Goal: Task Accomplishment & Management: Complete application form

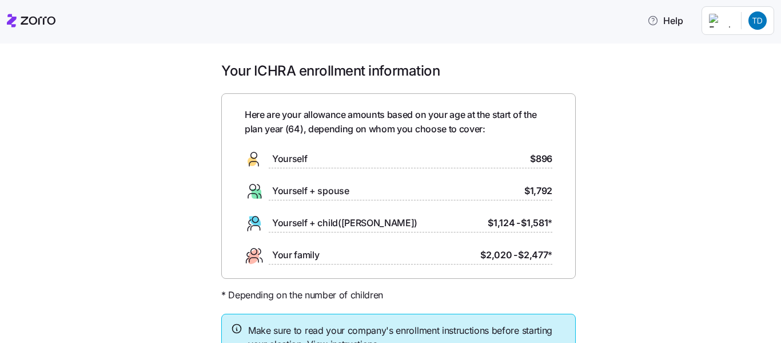
click at [297, 166] on span "Yourself" at bounding box center [289, 159] width 35 height 14
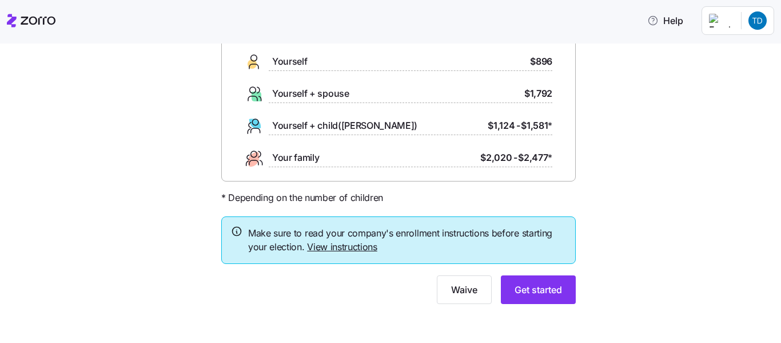
scroll to position [100, 0]
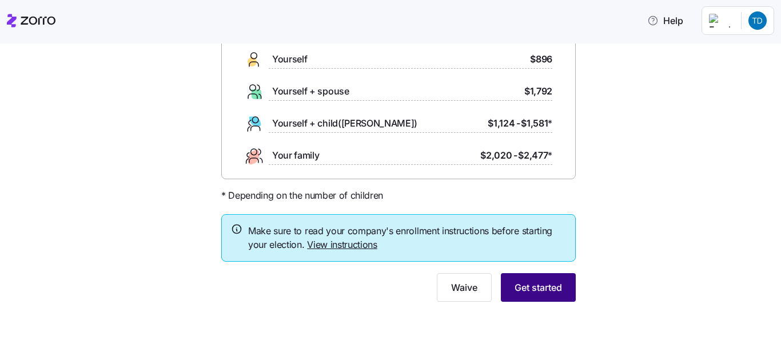
click at [544, 281] on span "Get started" at bounding box center [538, 287] width 47 height 14
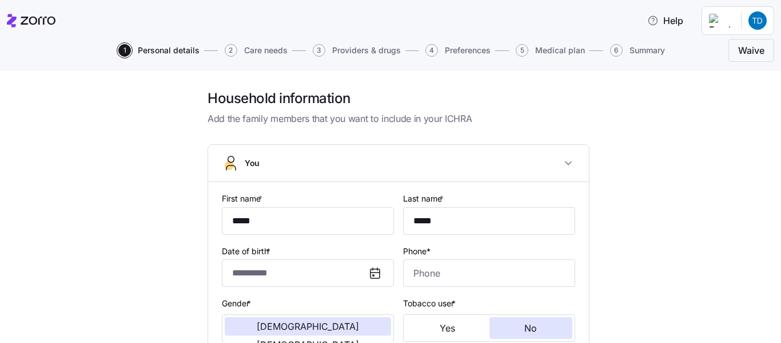
type input "*****"
type input "[EMAIL_ADDRESS][DOMAIN_NAME]"
type input "**********"
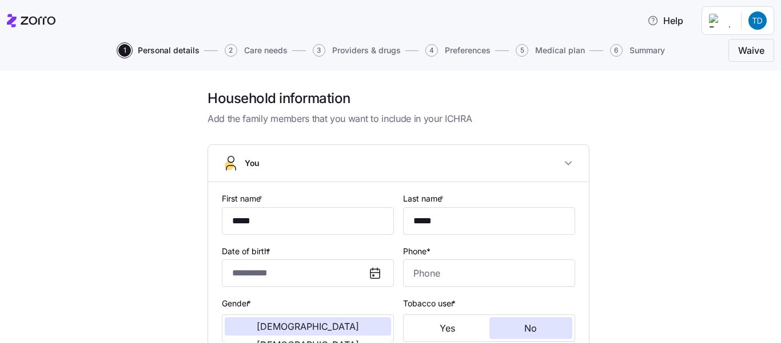
checkbox input "true"
type input "**********"
type input "[PHONE_NUMBER]"
type input "[DEMOGRAPHIC_DATA] citizen"
type input "Married"
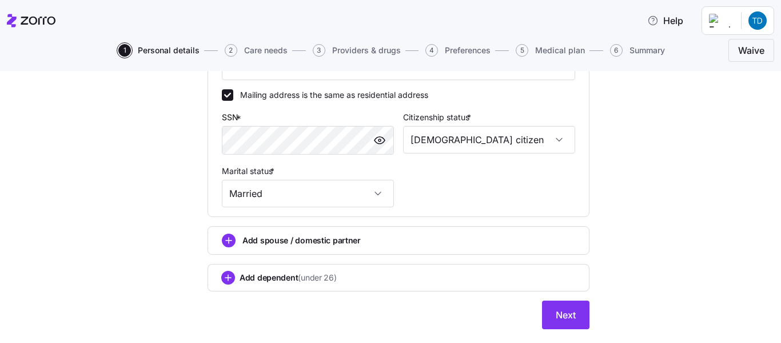
scroll to position [393, 0]
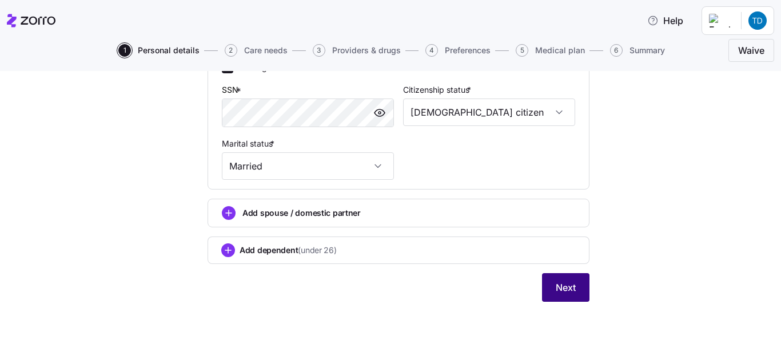
click at [556, 293] on span "Next" at bounding box center [566, 287] width 20 height 14
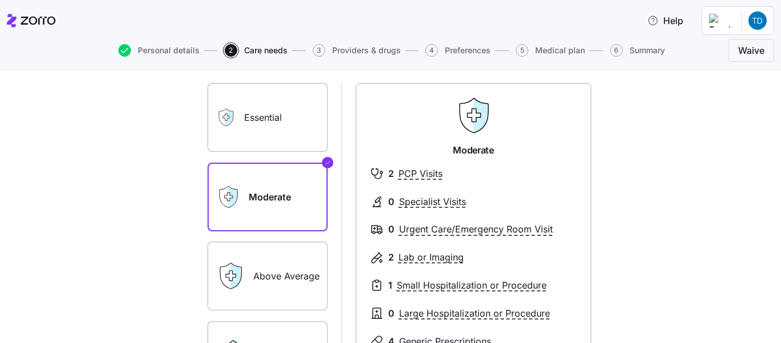
scroll to position [69, 0]
click at [265, 262] on label "Above Average" at bounding box center [268, 275] width 120 height 69
click at [0, 0] on input "Above Average" at bounding box center [0, 0] width 0 height 0
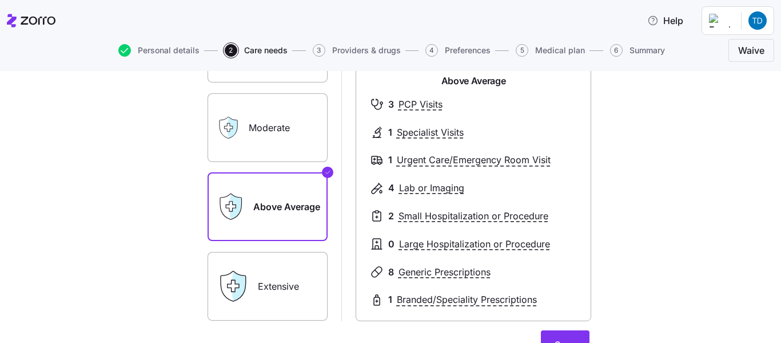
scroll to position [160, 0]
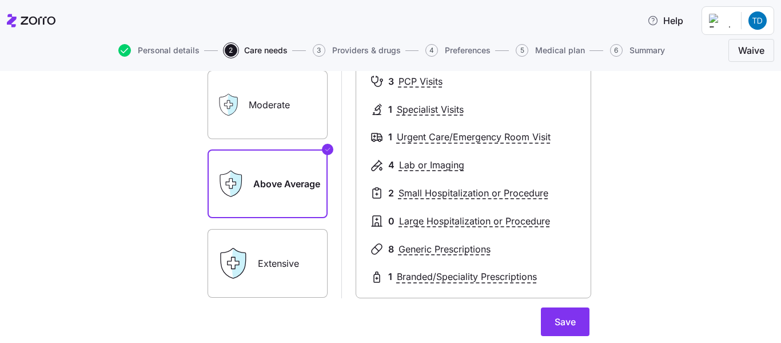
click at [279, 270] on label "Extensive" at bounding box center [268, 263] width 120 height 69
click at [0, 0] on input "Extensive" at bounding box center [0, 0] width 0 height 0
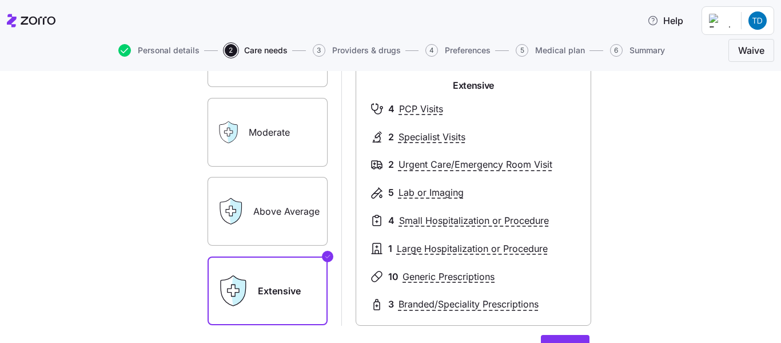
scroll to position [137, 0]
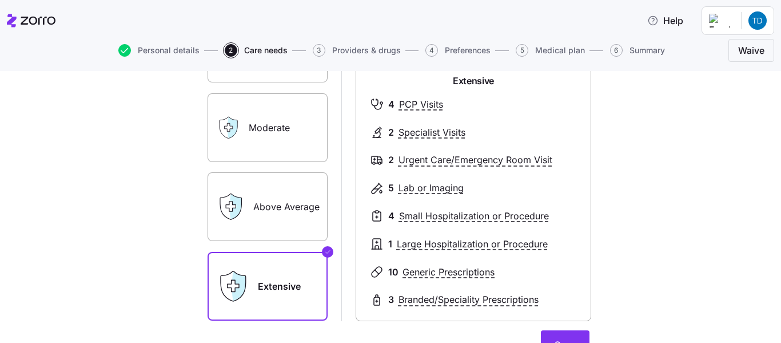
click at [280, 206] on label "Above Average" at bounding box center [268, 206] width 120 height 69
click at [0, 0] on input "Above Average" at bounding box center [0, 0] width 0 height 0
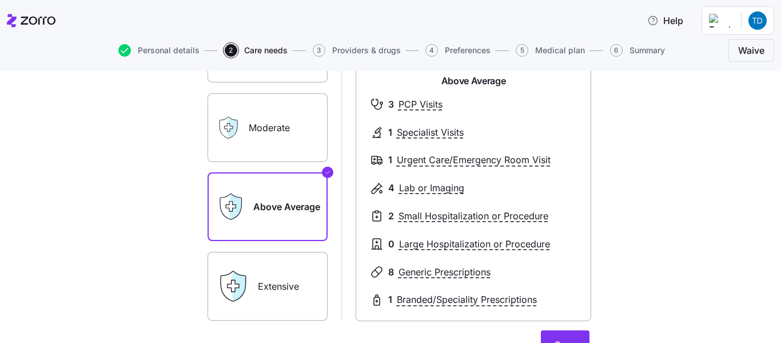
click at [266, 281] on label "Extensive" at bounding box center [268, 286] width 120 height 69
click at [0, 0] on input "Extensive" at bounding box center [0, 0] width 0 height 0
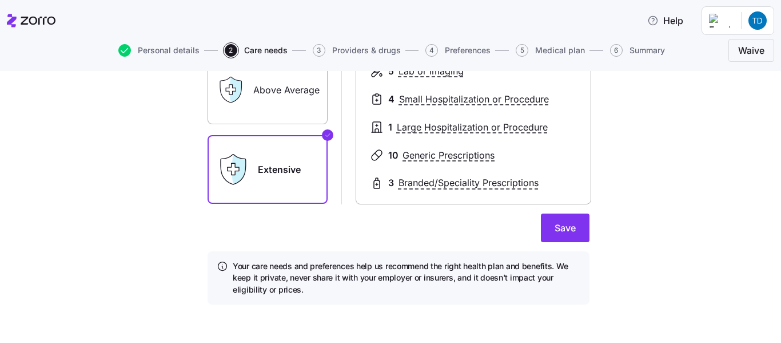
scroll to position [257, 0]
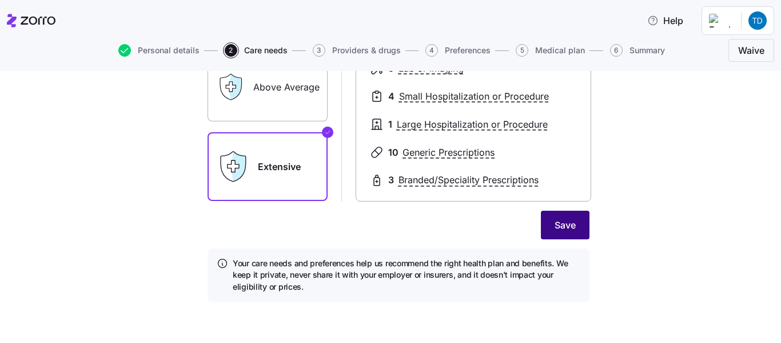
click at [567, 228] on span "Save" at bounding box center [565, 225] width 21 height 14
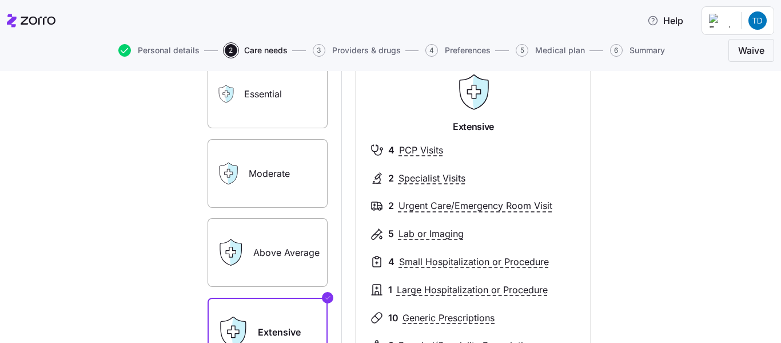
scroll to position [114, 0]
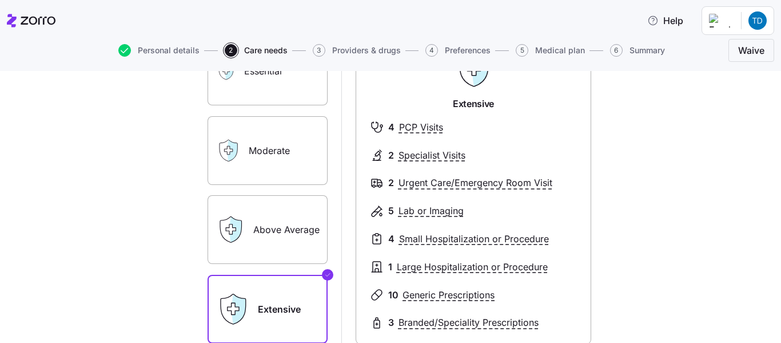
click at [268, 224] on label "Above Average" at bounding box center [268, 229] width 120 height 69
click at [0, 0] on input "Above Average" at bounding box center [0, 0] width 0 height 0
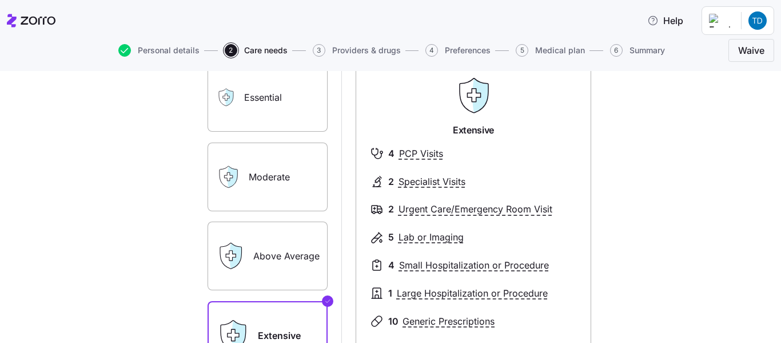
scroll to position [91, 0]
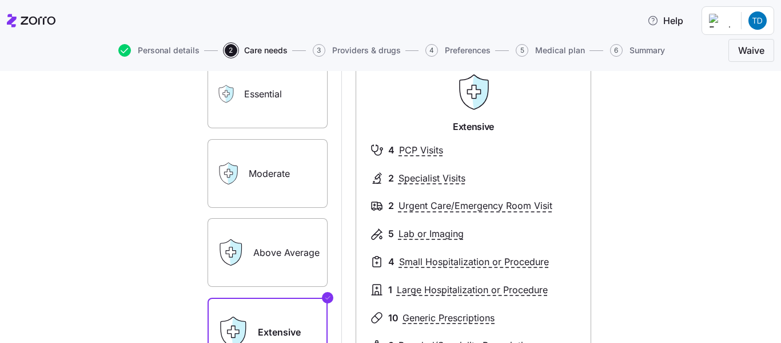
click at [304, 107] on label "Essential" at bounding box center [268, 93] width 120 height 69
click at [0, 0] on input "Essential" at bounding box center [0, 0] width 0 height 0
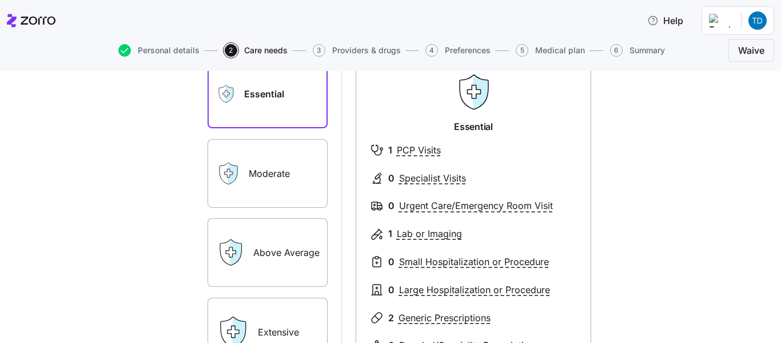
click at [290, 171] on label "Moderate" at bounding box center [268, 173] width 120 height 69
click at [0, 0] on input "Moderate" at bounding box center [0, 0] width 0 height 0
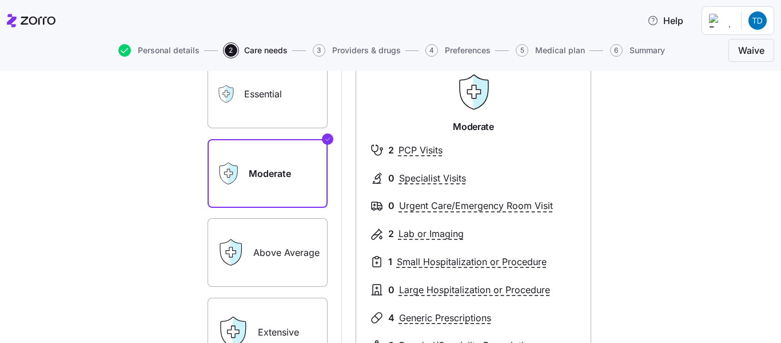
click at [297, 256] on label "Above Average" at bounding box center [268, 252] width 120 height 69
click at [0, 0] on input "Above Average" at bounding box center [0, 0] width 0 height 0
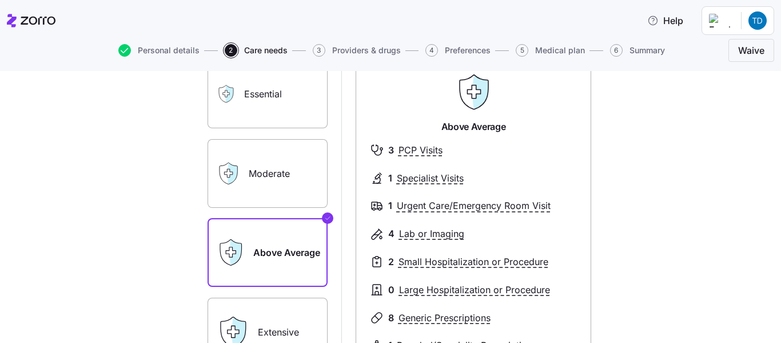
click at [280, 322] on label "Extensive" at bounding box center [268, 331] width 120 height 69
click at [0, 0] on input "Extensive" at bounding box center [0, 0] width 0 height 0
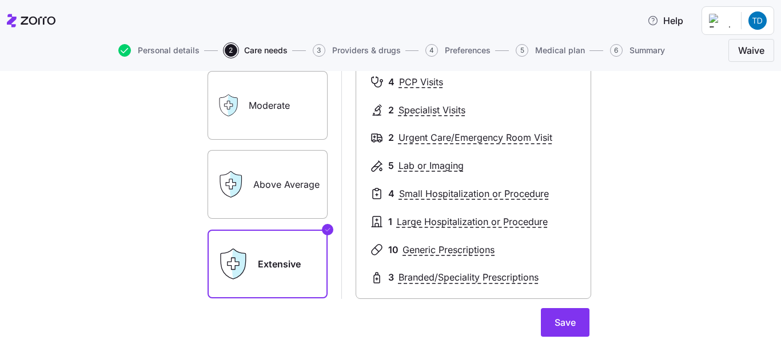
scroll to position [160, 0]
click at [280, 181] on label "Above Average" at bounding box center [268, 183] width 120 height 69
click at [0, 0] on input "Above Average" at bounding box center [0, 0] width 0 height 0
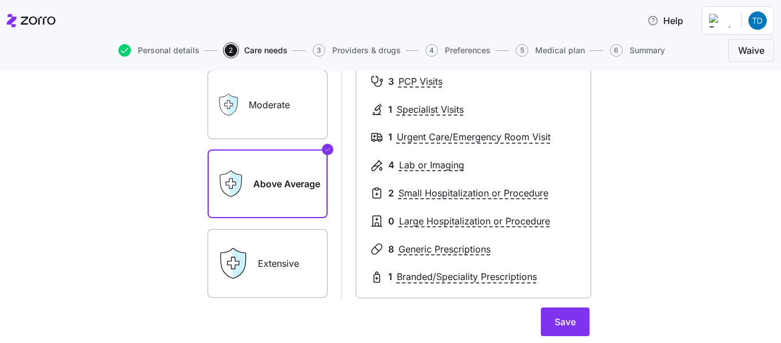
click at [280, 181] on label "Above Average" at bounding box center [268, 183] width 120 height 69
click at [0, 0] on input "Above Average" at bounding box center [0, 0] width 0 height 0
click at [273, 257] on label "Extensive" at bounding box center [268, 263] width 120 height 69
click at [0, 0] on input "Extensive" at bounding box center [0, 0] width 0 height 0
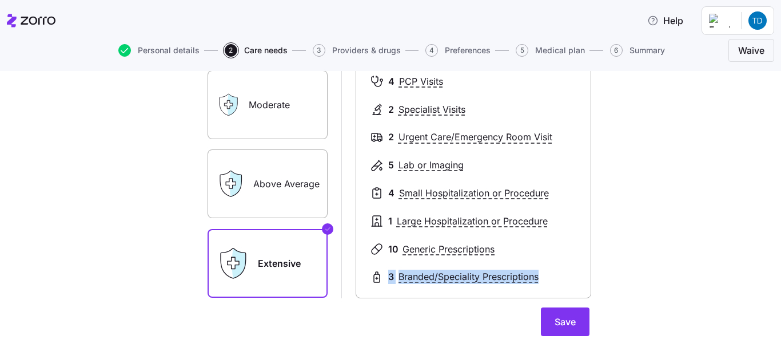
drag, startPoint x: 569, startPoint y: 268, endPoint x: 592, endPoint y: 273, distance: 23.9
click at [592, 273] on div "Expected level of care Select the level of healthcare services each household m…" at bounding box center [398, 170] width 400 height 483
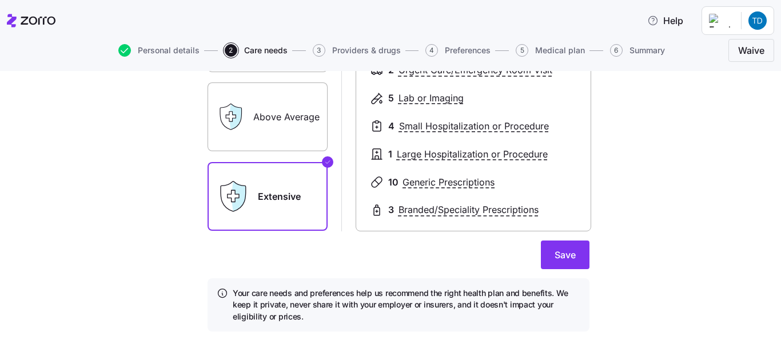
scroll to position [229, 0]
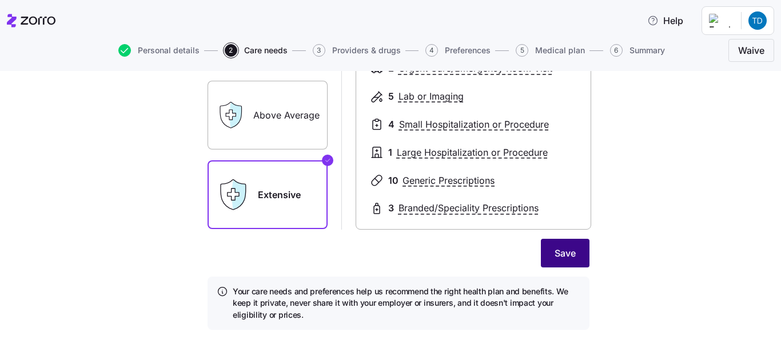
click at [560, 249] on span "Save" at bounding box center [565, 253] width 21 height 14
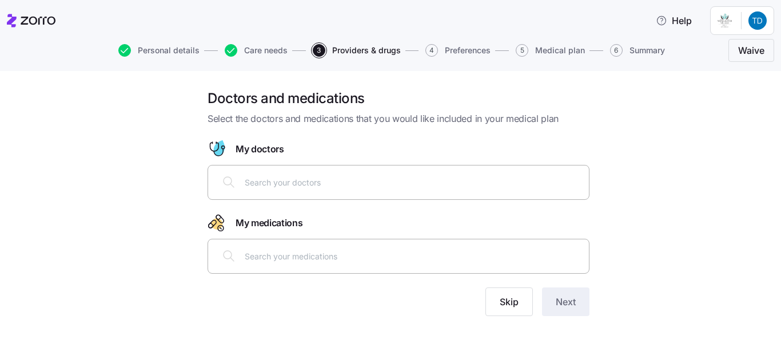
click at [290, 182] on input "text" at bounding box center [413, 182] width 337 height 13
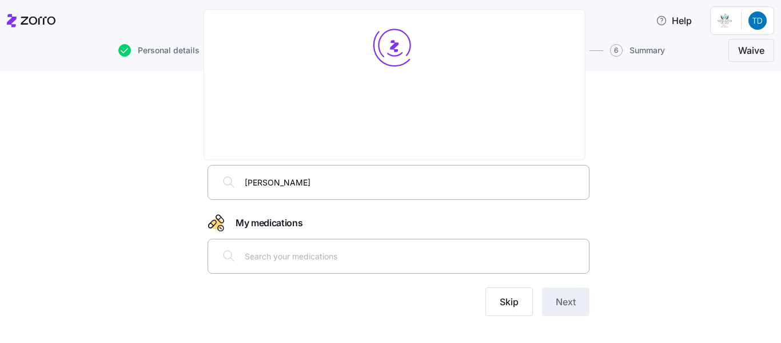
type input "[PERSON_NAME]"
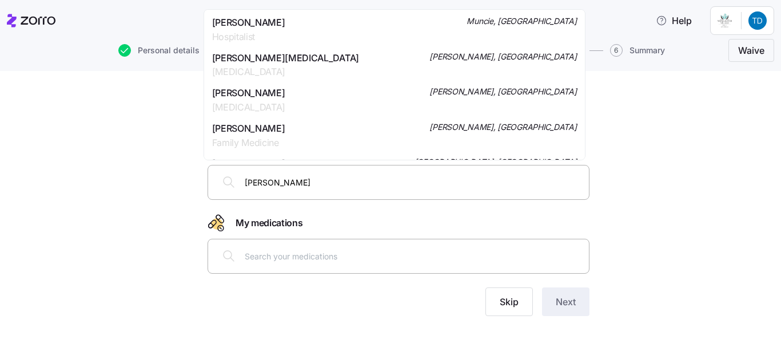
click at [260, 129] on span "[PERSON_NAME]" at bounding box center [248, 128] width 73 height 14
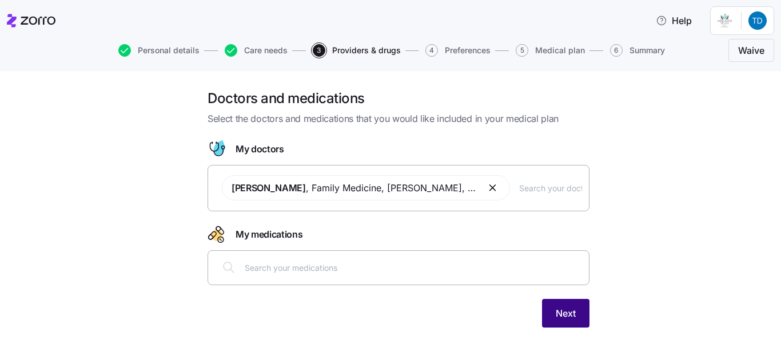
click at [559, 313] on span "Next" at bounding box center [566, 313] width 20 height 14
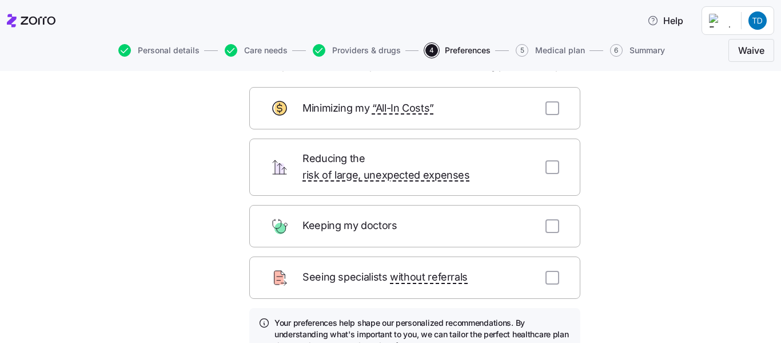
scroll to position [69, 0]
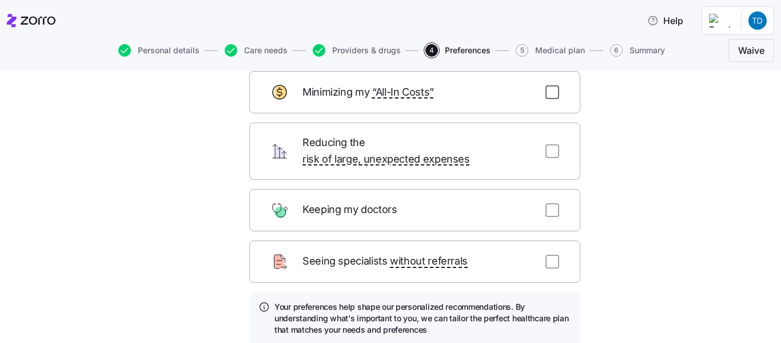
click at [548, 94] on input "checkbox" at bounding box center [553, 92] width 14 height 14
checkbox input "true"
click at [547, 203] on input "checkbox" at bounding box center [553, 210] width 14 height 14
checkbox input "true"
click at [546, 144] on input "checkbox" at bounding box center [553, 151] width 14 height 14
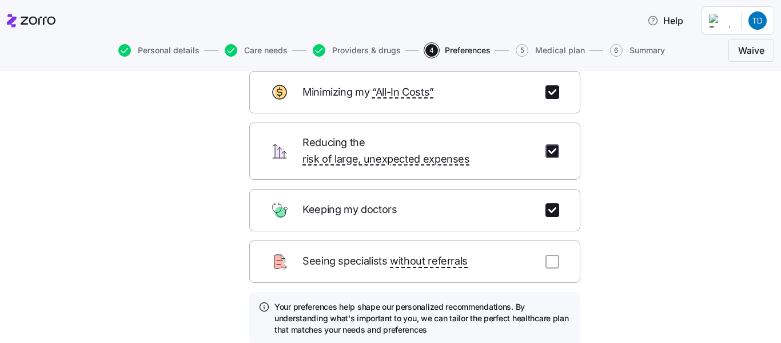
checkbox input "true"
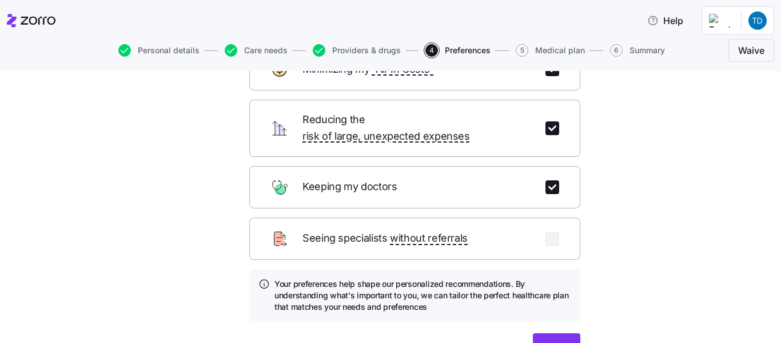
scroll to position [151, 0]
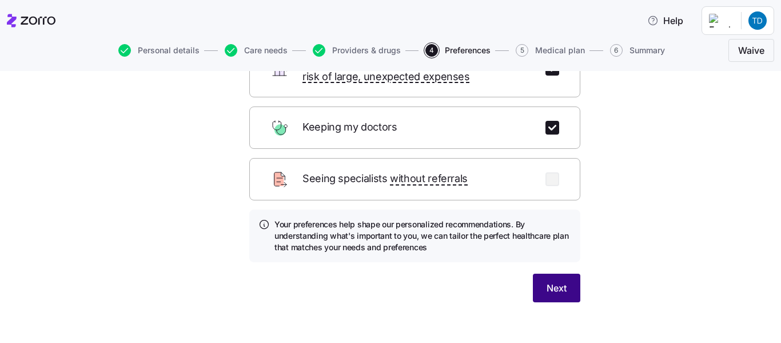
click at [548, 281] on span "Next" at bounding box center [557, 288] width 20 height 14
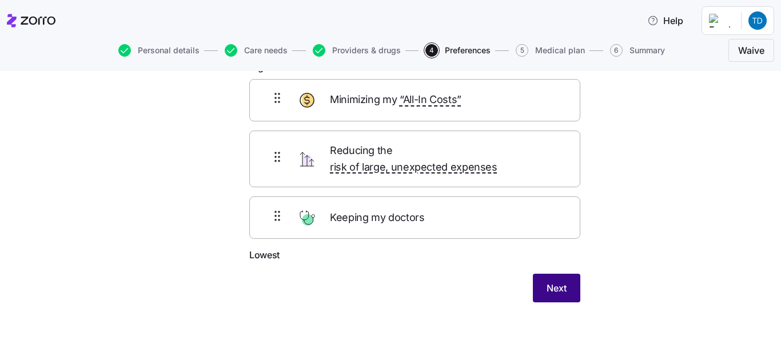
click at [551, 281] on span "Next" at bounding box center [557, 288] width 20 height 14
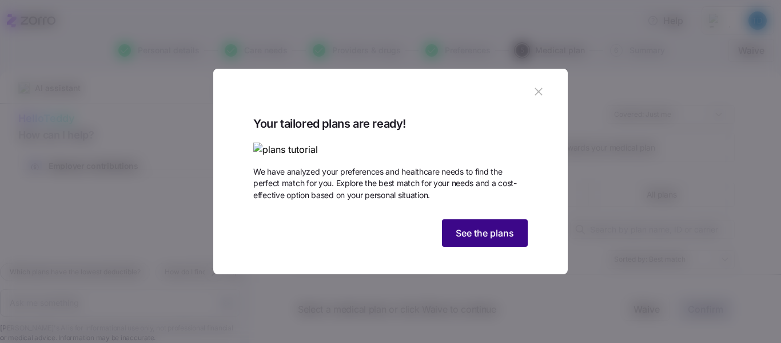
click at [487, 240] on span "See the plans" at bounding box center [485, 233] width 58 height 14
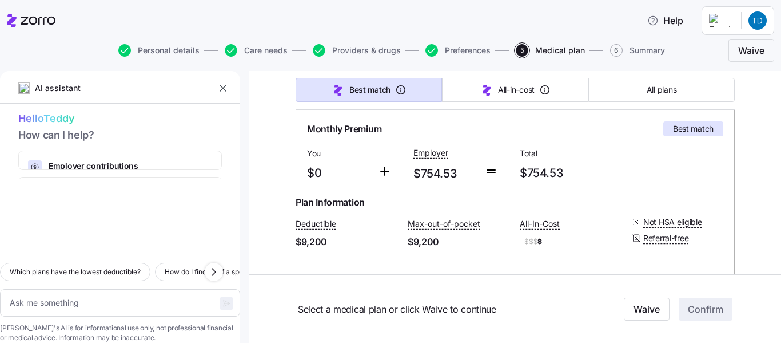
scroll to position [213, 0]
type textarea "x"
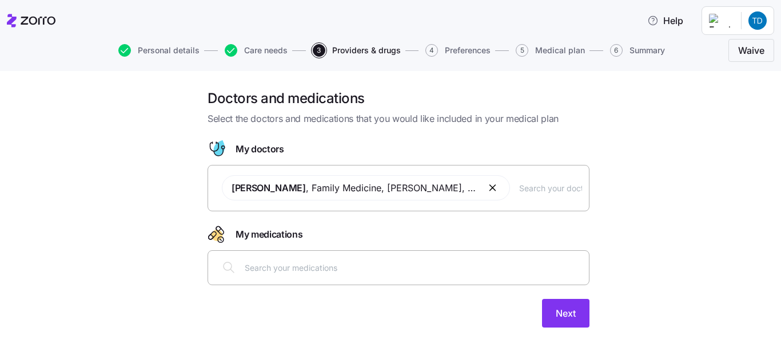
click at [261, 270] on input "text" at bounding box center [413, 267] width 337 height 13
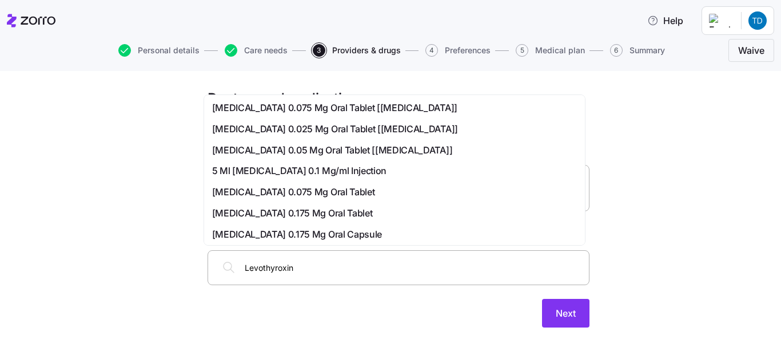
type input "[MEDICAL_DATA]"
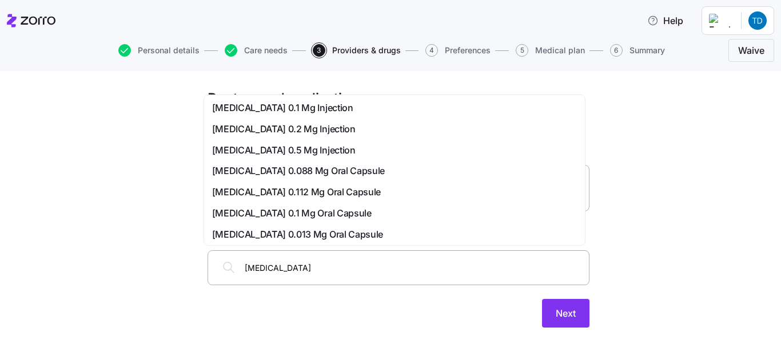
click at [343, 192] on span "[MEDICAL_DATA] 0.112 Mg Oral Capsule" at bounding box center [296, 192] width 169 height 14
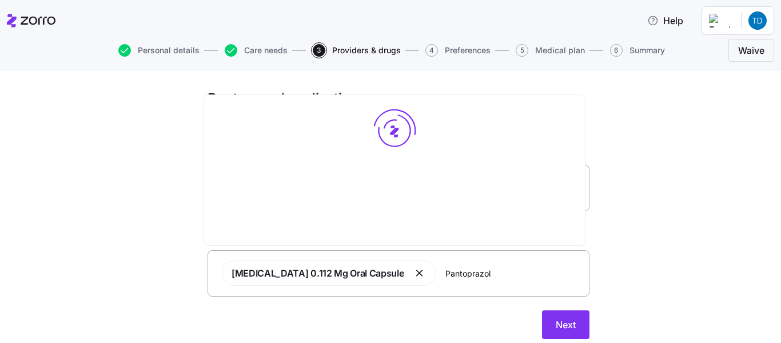
type input "[MEDICAL_DATA]"
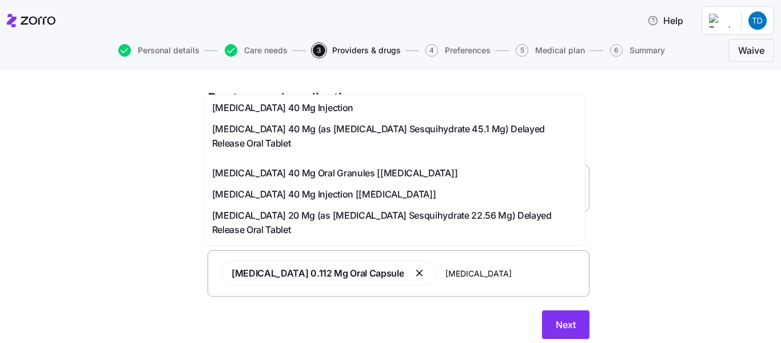
click at [342, 126] on span "[MEDICAL_DATA] 40 Mg (as [MEDICAL_DATA] Sesquihydrate 45.1 Mg) Delayed Release …" at bounding box center [394, 136] width 365 height 29
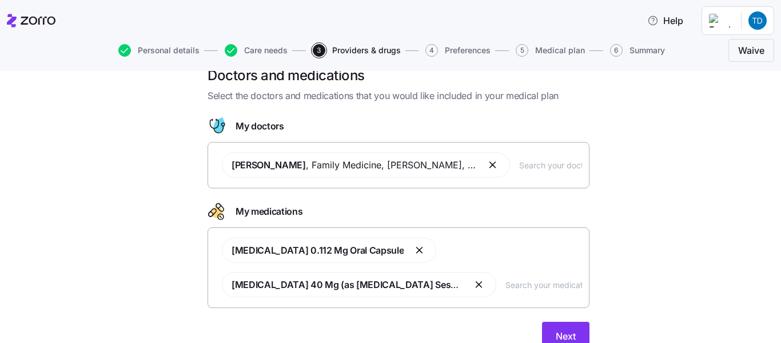
scroll to position [71, 0]
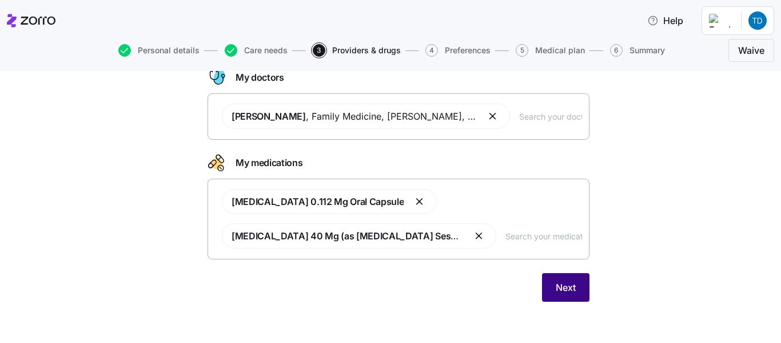
click at [571, 290] on span "Next" at bounding box center [566, 287] width 20 height 14
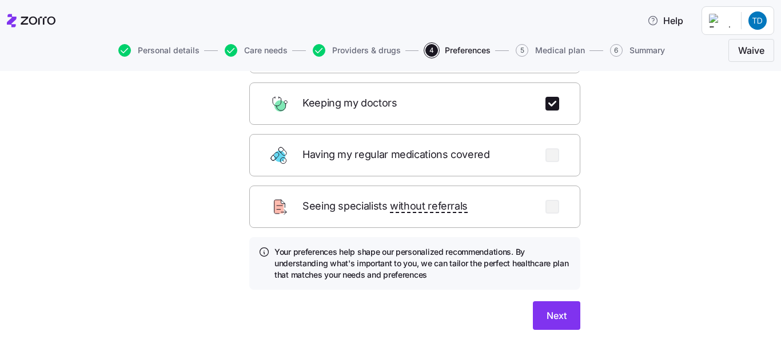
scroll to position [202, 0]
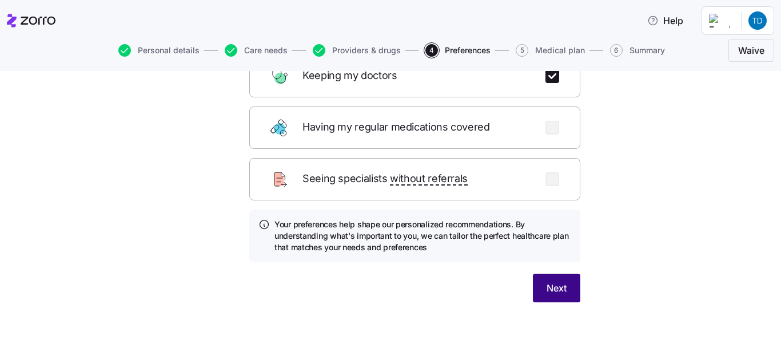
click at [547, 281] on span "Next" at bounding box center [557, 288] width 20 height 14
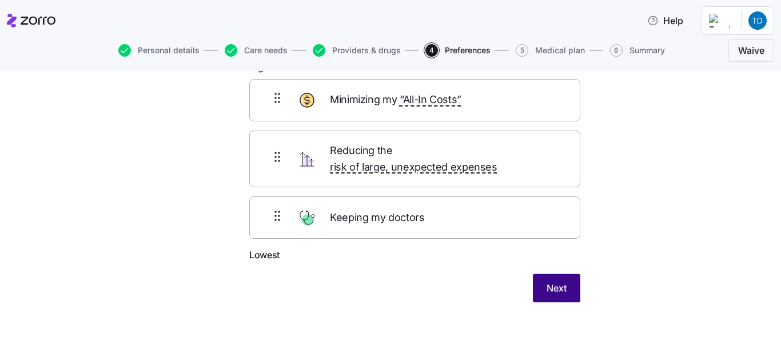
click at [556, 281] on span "Next" at bounding box center [557, 288] width 20 height 14
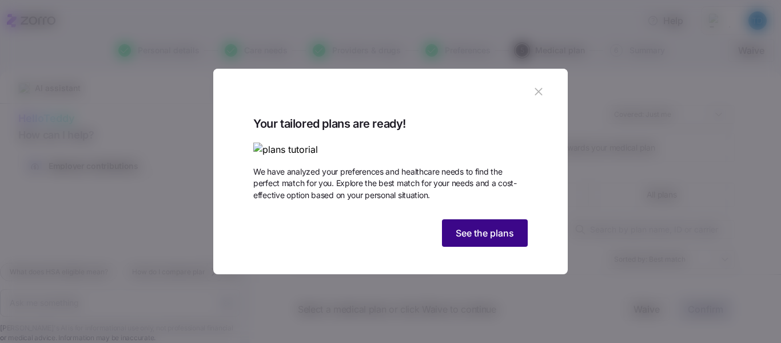
click at [494, 240] on span "See the plans" at bounding box center [485, 233] width 58 height 14
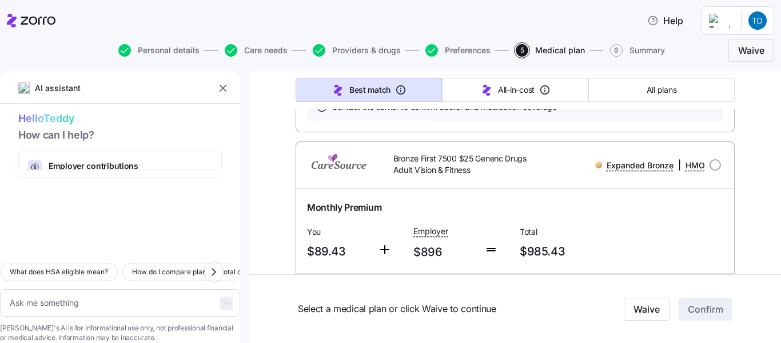
scroll to position [14898, 0]
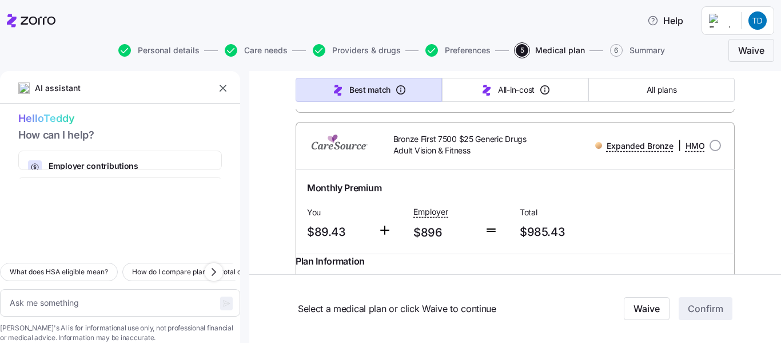
type textarea "x"
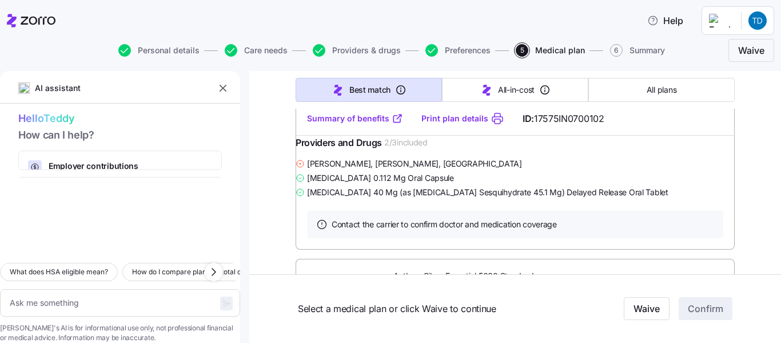
scroll to position [7396, 0]
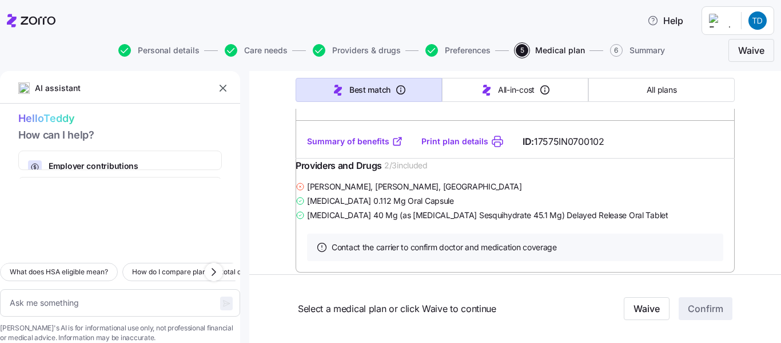
radio input "true"
type textarea "x"
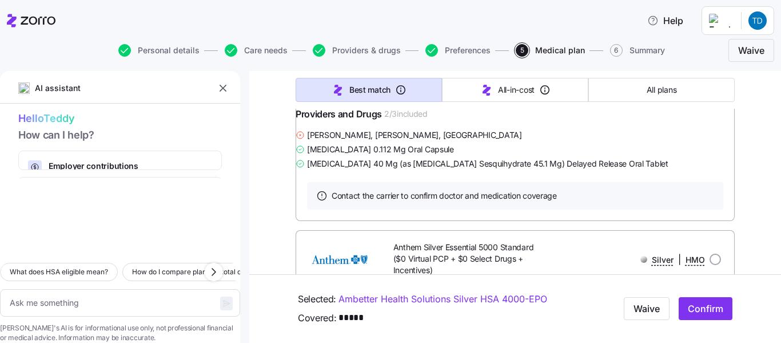
scroll to position [7441, 0]
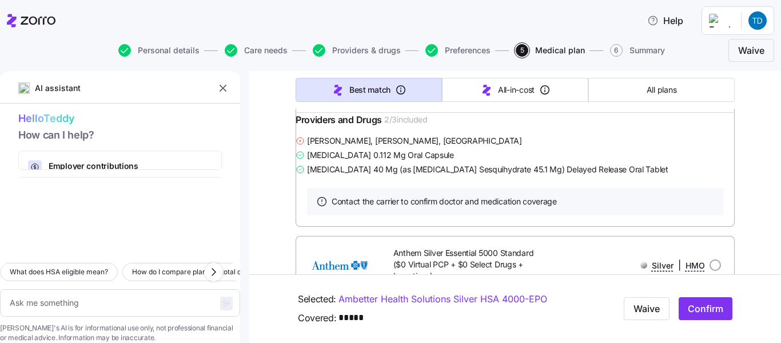
radio input "true"
type textarea "x"
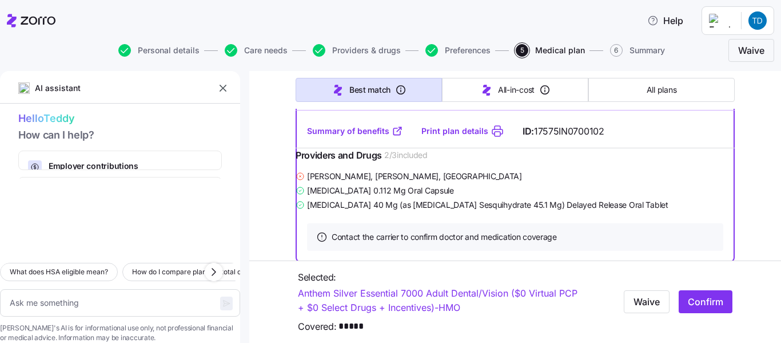
scroll to position [7383, 0]
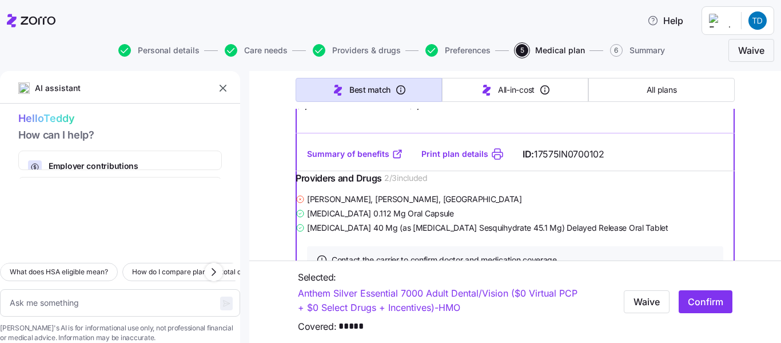
radio input "true"
type textarea "x"
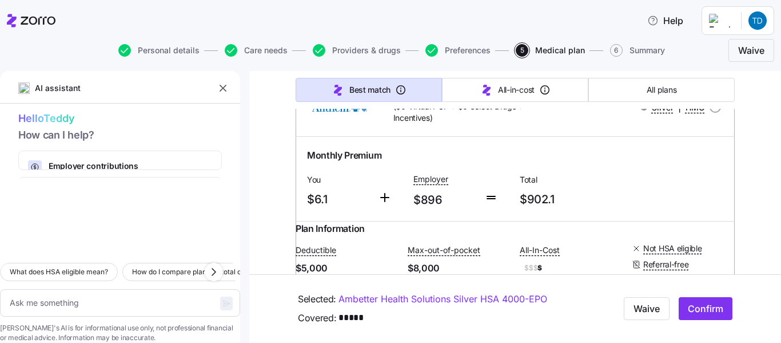
scroll to position [7612, 0]
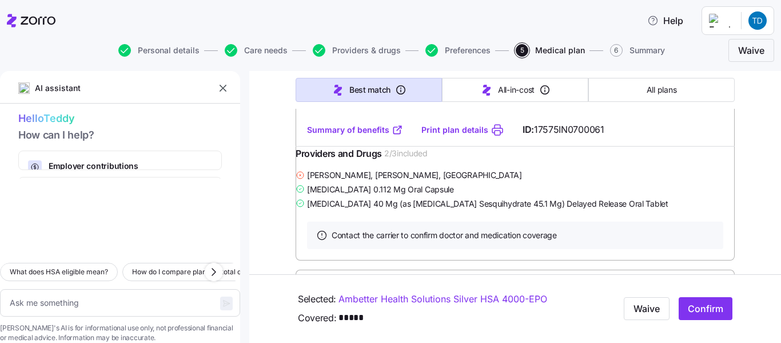
scroll to position [5576, 0]
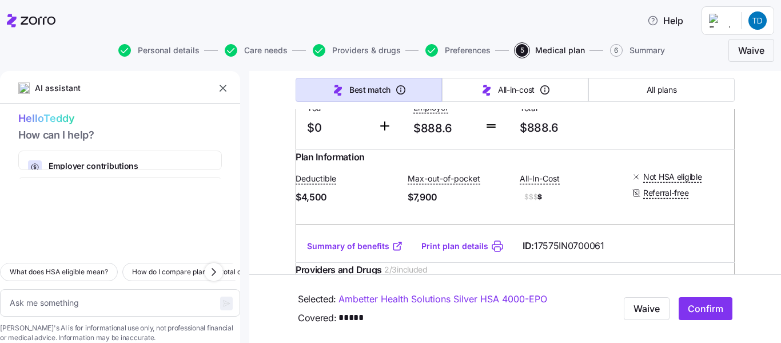
scroll to position [5424, 0]
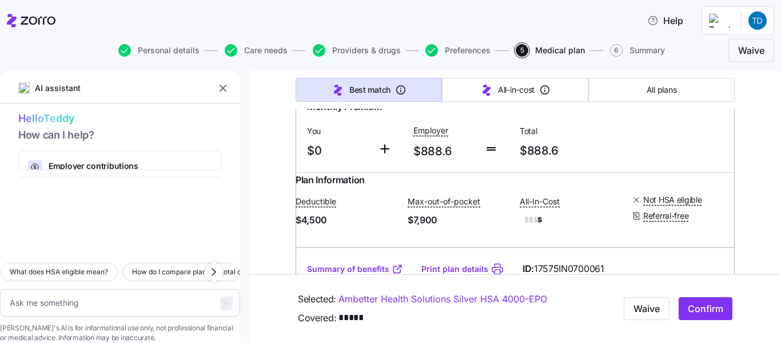
radio input "true"
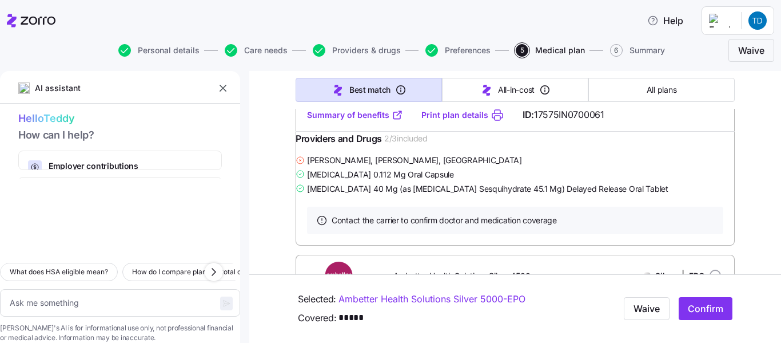
scroll to position [5561, 0]
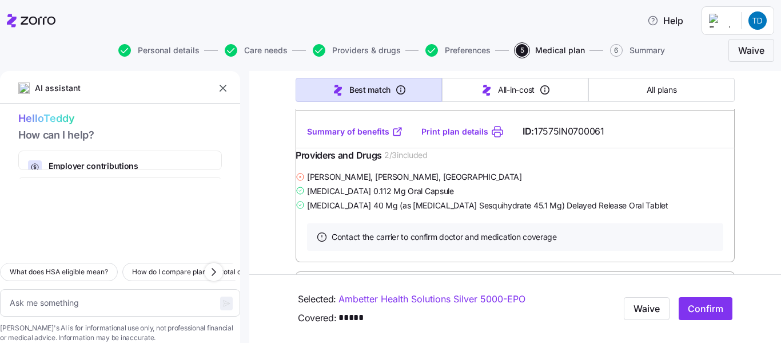
click at [699, 304] on span "Confirm" at bounding box center [705, 309] width 35 height 14
type textarea "x"
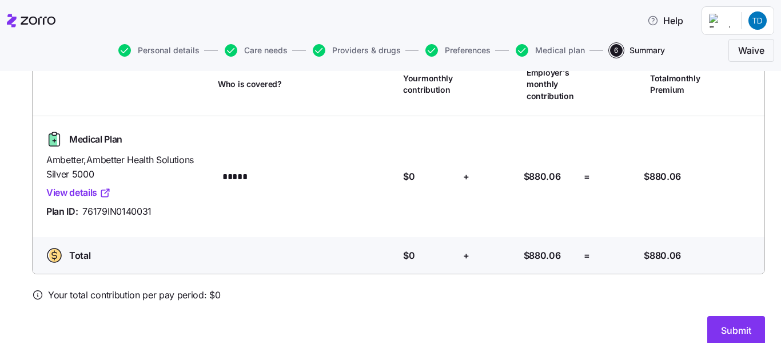
scroll to position [91, 0]
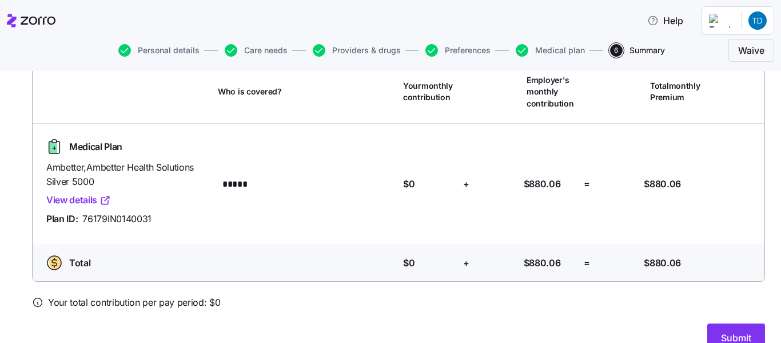
click at [79, 198] on link "View details" at bounding box center [78, 200] width 65 height 14
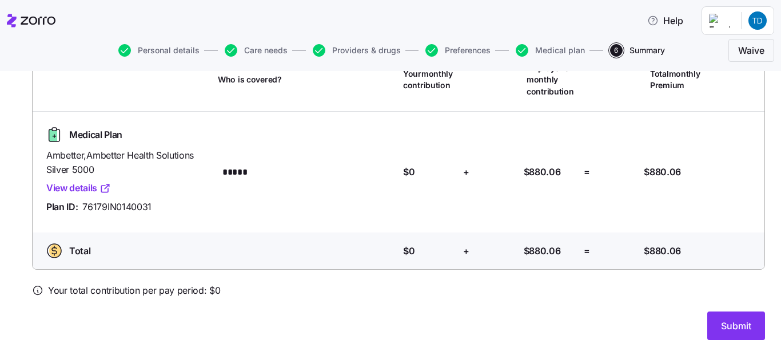
scroll to position [114, 0]
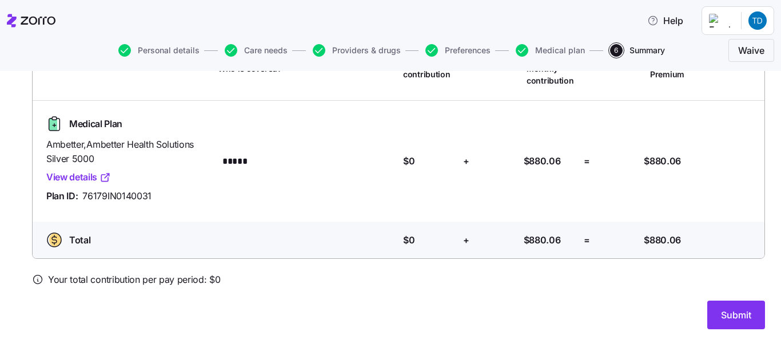
click at [730, 320] on span "Submit" at bounding box center [736, 315] width 30 height 14
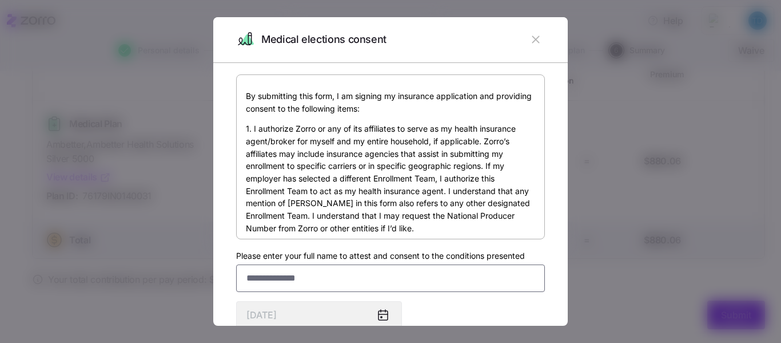
click at [365, 284] on input "Please enter your full name to attest and consent to the conditions presented" at bounding box center [390, 277] width 309 height 27
type input "**********"
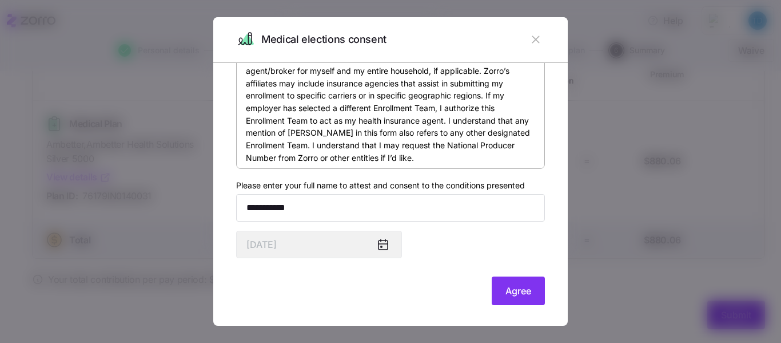
scroll to position [75, 0]
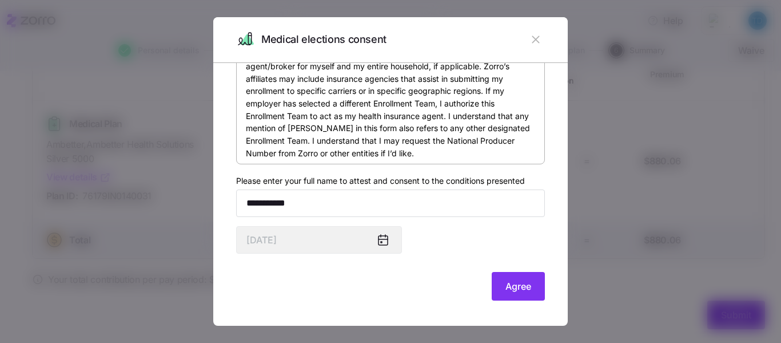
click at [381, 241] on icon at bounding box center [381, 241] width 1 height 1
click at [510, 288] on span "Agree" at bounding box center [519, 286] width 26 height 14
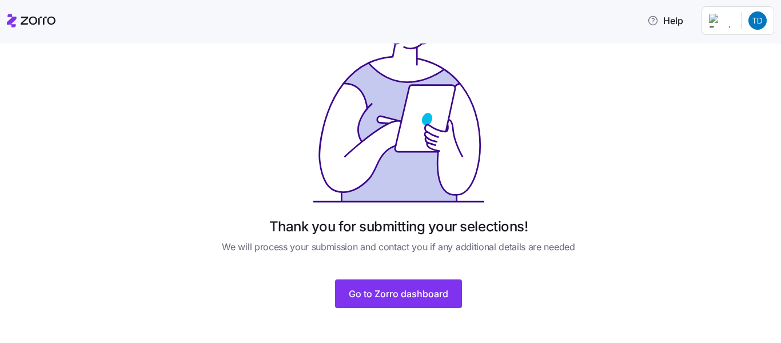
scroll to position [83, 0]
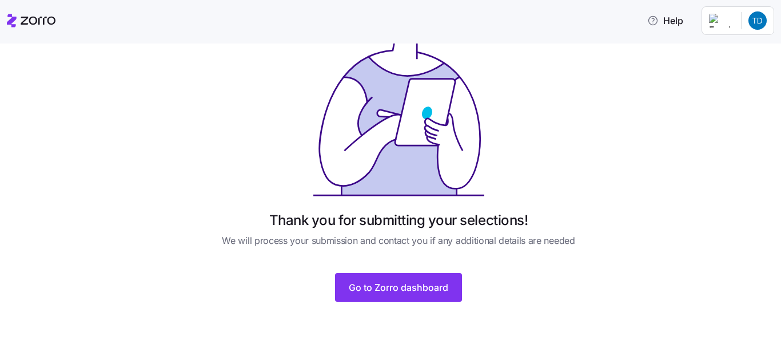
click at [407, 293] on span "Go to Zorro dashboard" at bounding box center [399, 287] width 100 height 14
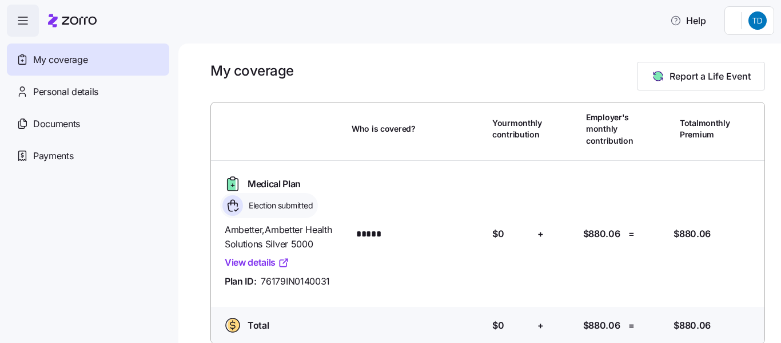
scroll to position [15, 0]
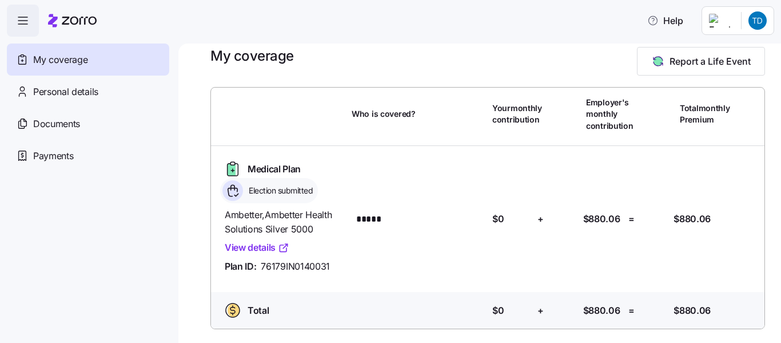
click at [80, 98] on span "Personal details" at bounding box center [65, 92] width 65 height 14
